Goal: Check status: Check status

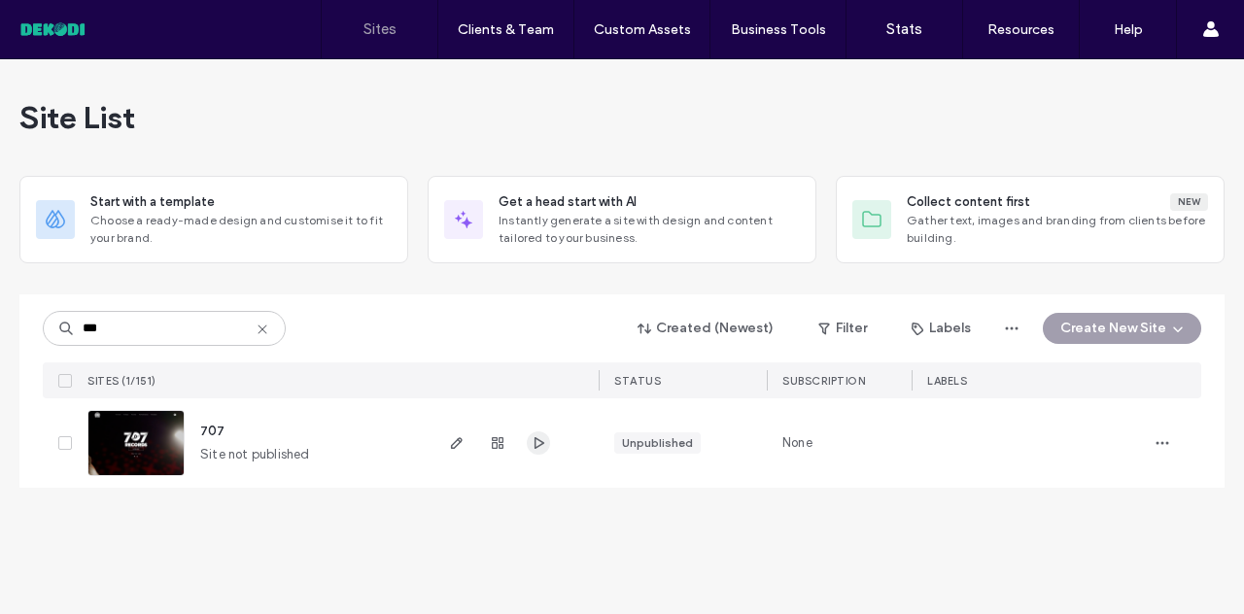
type input "***"
click at [535, 441] on use "button" at bounding box center [539, 443] width 10 height 12
